Goal: Task Accomplishment & Management: Manage account settings

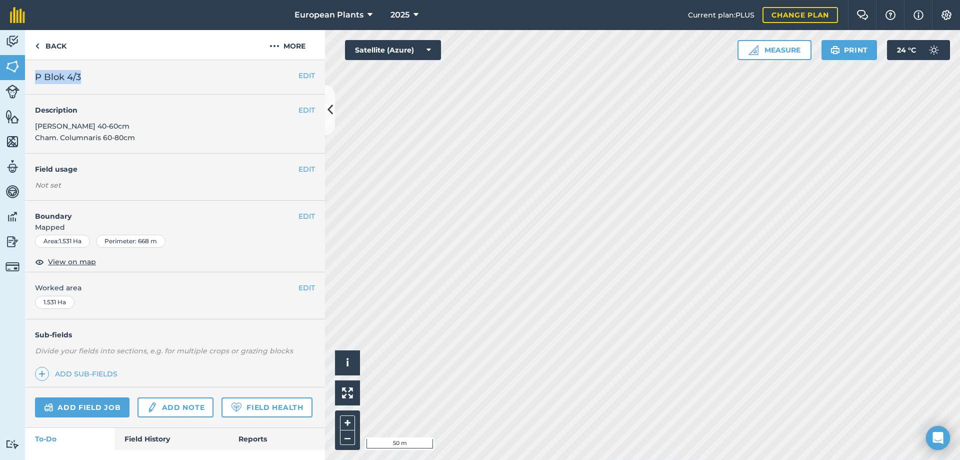
drag, startPoint x: 71, startPoint y: 75, endPoint x: 35, endPoint y: 76, distance: 35.5
click at [35, 76] on h2 "P Blok 4/3" at bounding box center [167, 77] width 264 height 14
copy span "P Blok 4/3"
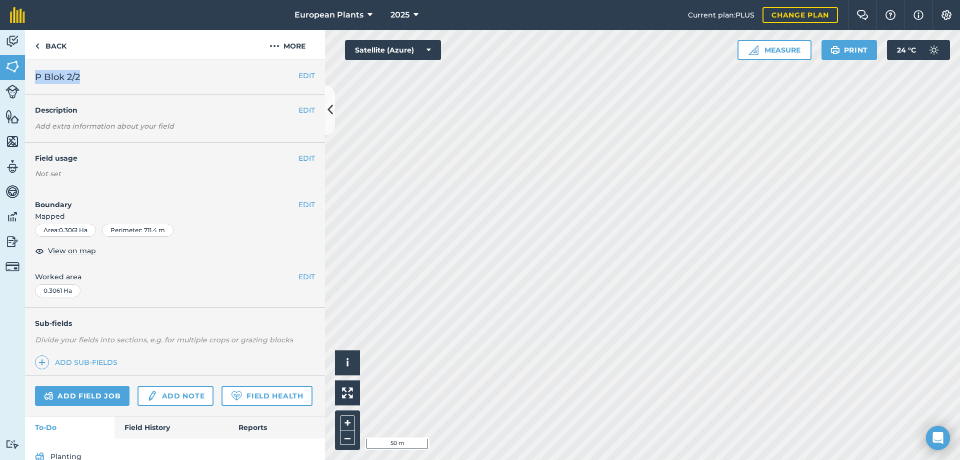
drag, startPoint x: 90, startPoint y: 82, endPoint x: 38, endPoint y: 80, distance: 52.5
click at [38, 80] on h2 "P Blok 2/2" at bounding box center [167, 77] width 264 height 14
copy span "P Blok 2/2"
drag, startPoint x: 77, startPoint y: 78, endPoint x: 36, endPoint y: 77, distance: 40.5
click at [36, 77] on h2 "P Blok 1/16" at bounding box center [167, 77] width 264 height 14
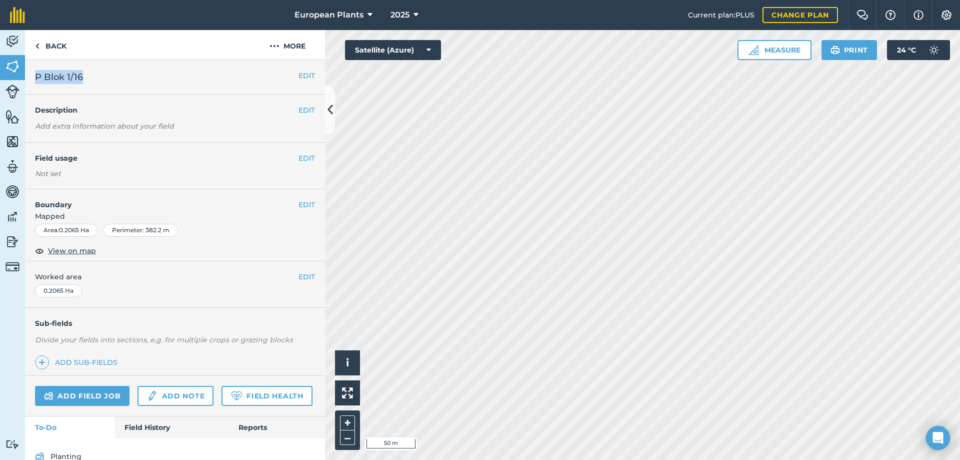
copy span "P Blok 1/16"
drag, startPoint x: 88, startPoint y: 79, endPoint x: 36, endPoint y: 77, distance: 52.0
click at [36, 77] on h2 "P Blok 1/9" at bounding box center [167, 77] width 264 height 14
copy span "P Blok 1/9"
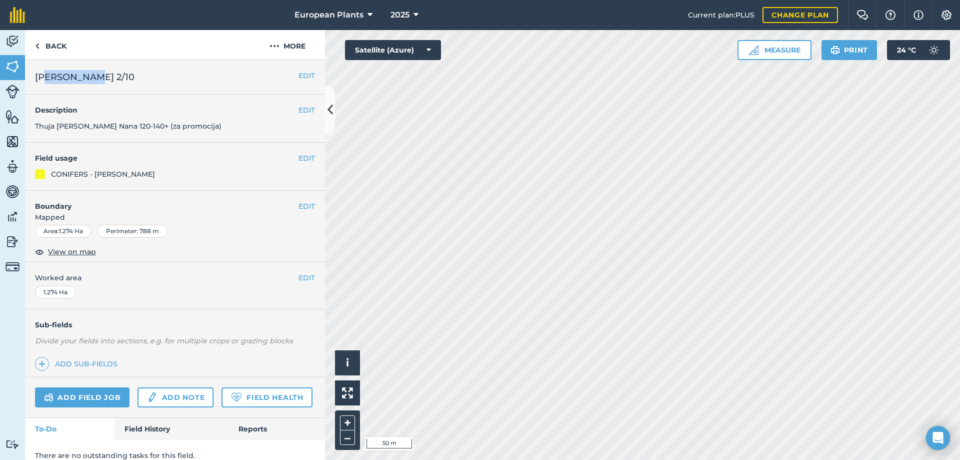
drag, startPoint x: 43, startPoint y: 76, endPoint x: 89, endPoint y: 79, distance: 46.1
click at [89, 79] on h2 "[PERSON_NAME] 2/10" at bounding box center [167, 77] width 264 height 14
copy span "Blok 2/10"
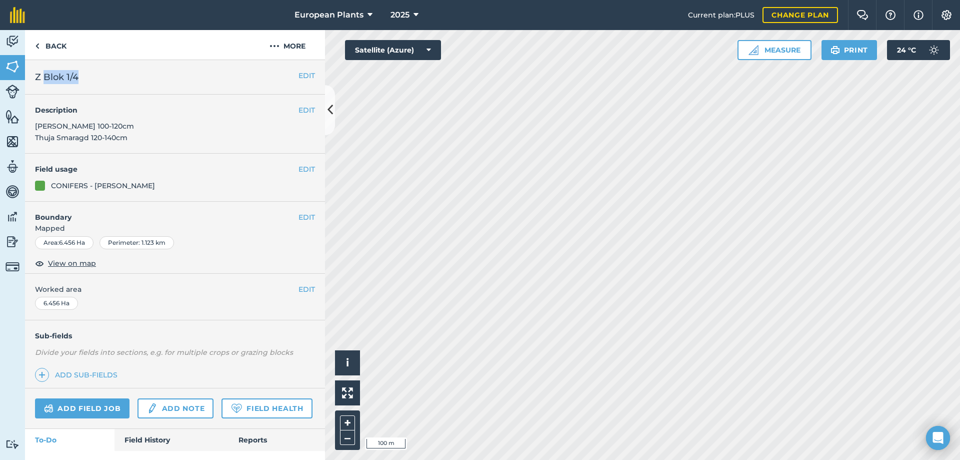
drag, startPoint x: 72, startPoint y: 80, endPoint x: 46, endPoint y: 81, distance: 26.0
click at [46, 81] on h2 "Z Blok 1/4" at bounding box center [167, 77] width 264 height 14
copy span "Blok 1/4"
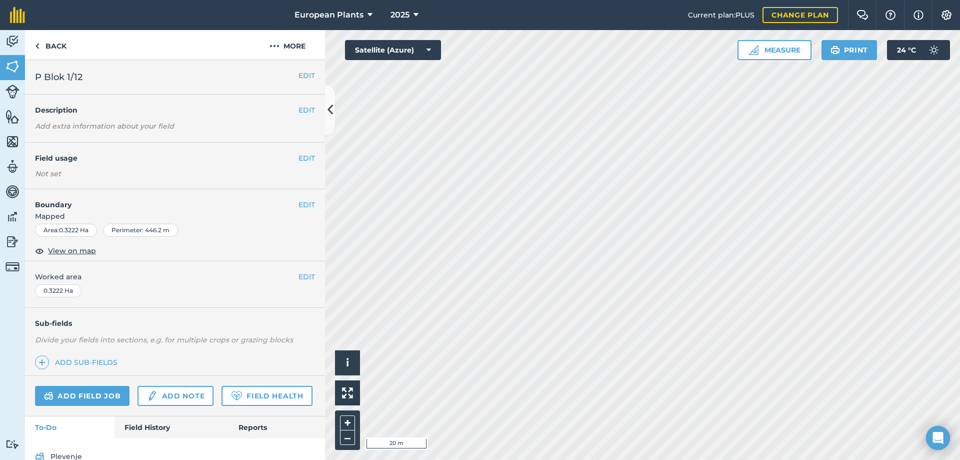
click at [150, 127] on em "Add extra information about your field" at bounding box center [104, 126] width 139 height 9
click at [299, 114] on button "EDIT" at bounding box center [307, 110] width 17 height 11
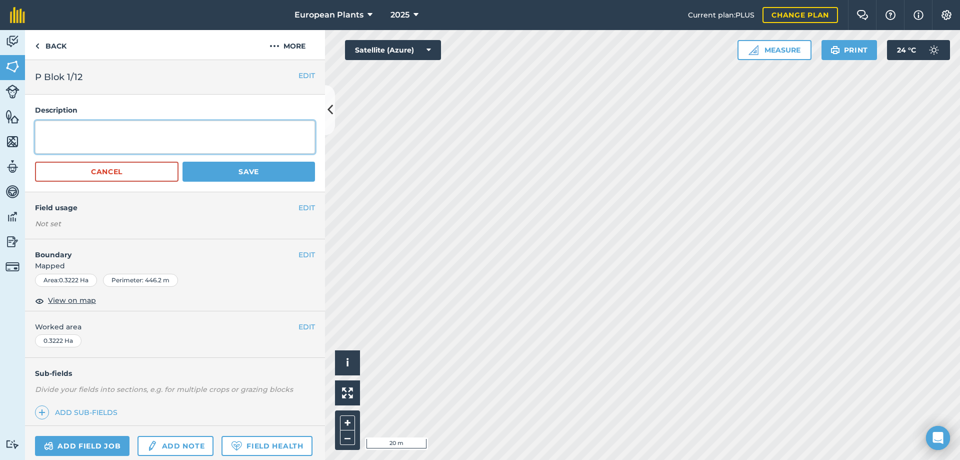
click at [156, 144] on textarea at bounding box center [175, 137] width 280 height 33
type textarea "Thuja Brabant 2500pcs 2L"
click at [222, 168] on button "Save" at bounding box center [249, 172] width 133 height 20
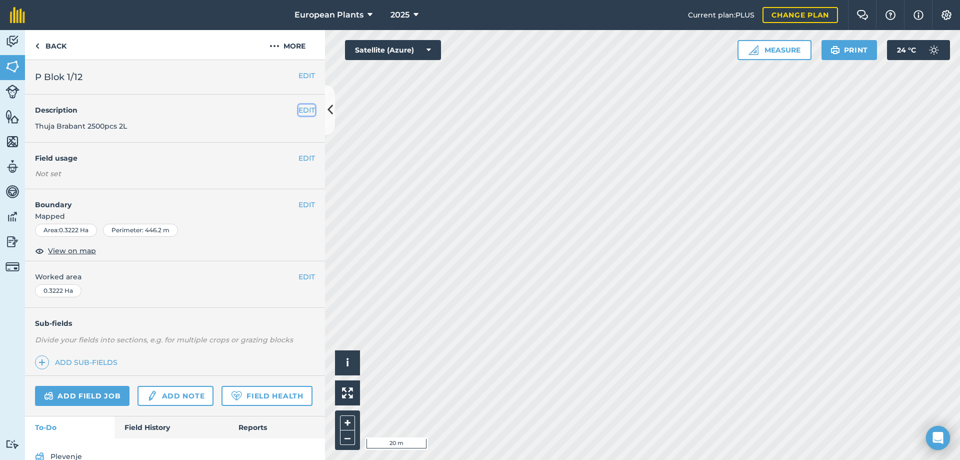
click at [299, 111] on button "EDIT" at bounding box center [307, 110] width 17 height 11
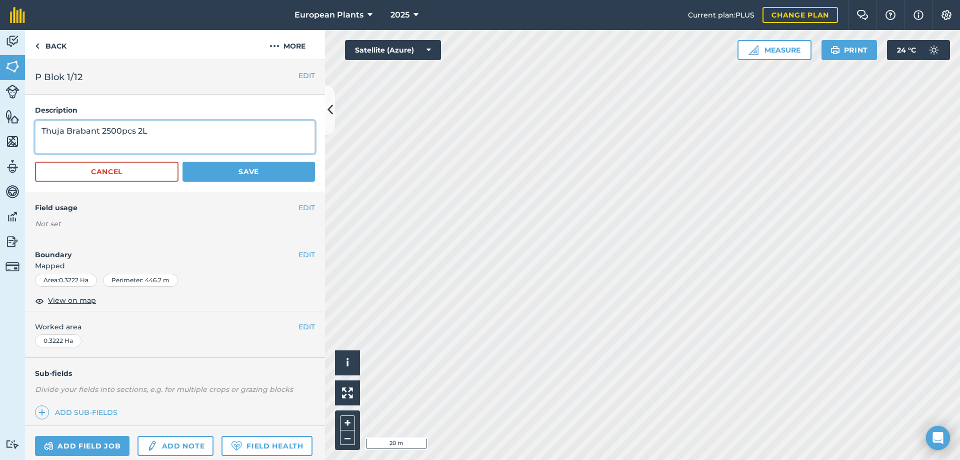
click at [100, 131] on textarea "Thuja Brabant 2500pcs 2L" at bounding box center [175, 137] width 280 height 33
click at [140, 131] on textarea "Thuja Brabant 40-60cm 2500pcs 2L" at bounding box center [175, 137] width 280 height 33
drag, startPoint x: 204, startPoint y: 130, endPoint x: 187, endPoint y: 129, distance: 17.1
click at [187, 129] on textarea "Thuja Brabant 40-60cm 2L 2500pcs 2L" at bounding box center [175, 137] width 280 height 33
type textarea "Thuja Brabant 40-60cm 2L 2500pcs"
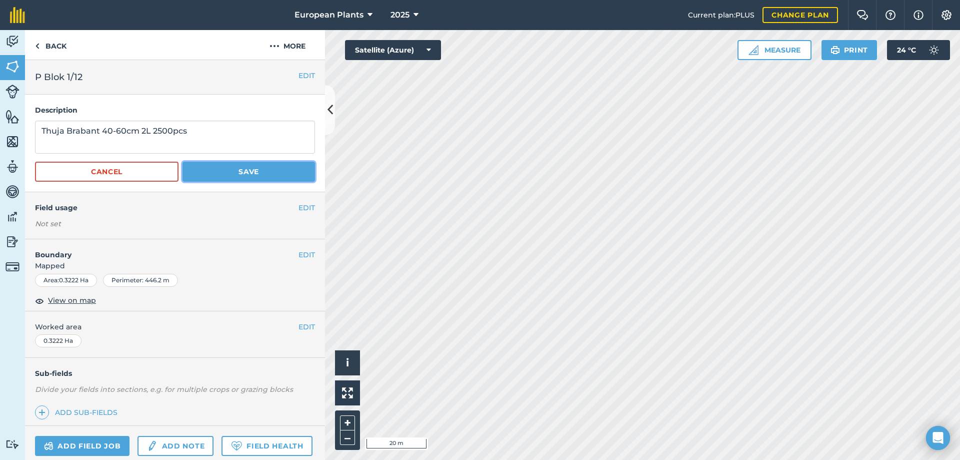
click at [225, 175] on button "Save" at bounding box center [249, 172] width 133 height 20
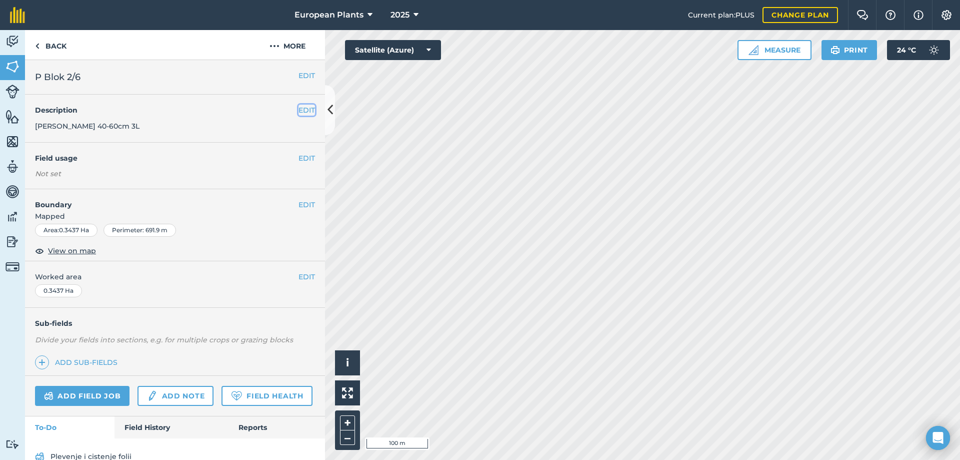
click at [299, 110] on button "EDIT" at bounding box center [307, 110] width 17 height 11
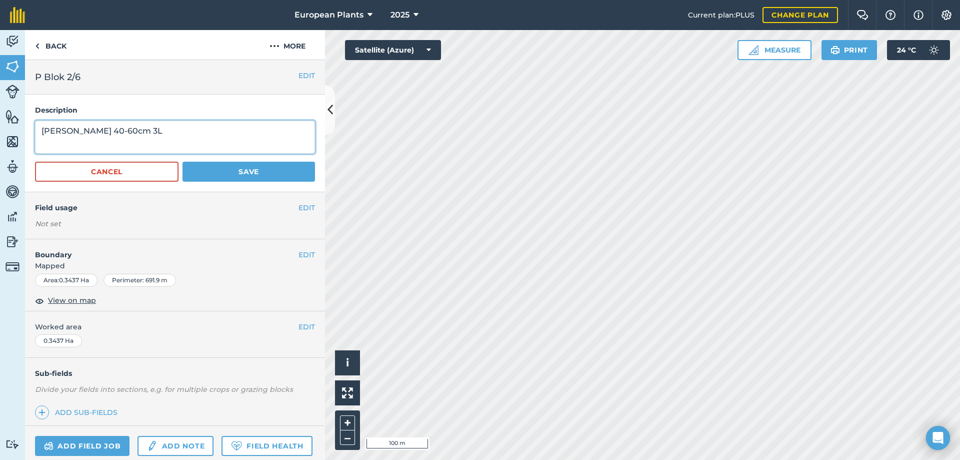
click at [213, 130] on textarea "[PERSON_NAME] 40-60cm 3L" at bounding box center [175, 137] width 280 height 33
type textarea "Thuja Smaragd 40-60cm 3L - 23000pcs"
click at [220, 170] on button "Save" at bounding box center [249, 172] width 133 height 20
